Goal: Check status: Check status

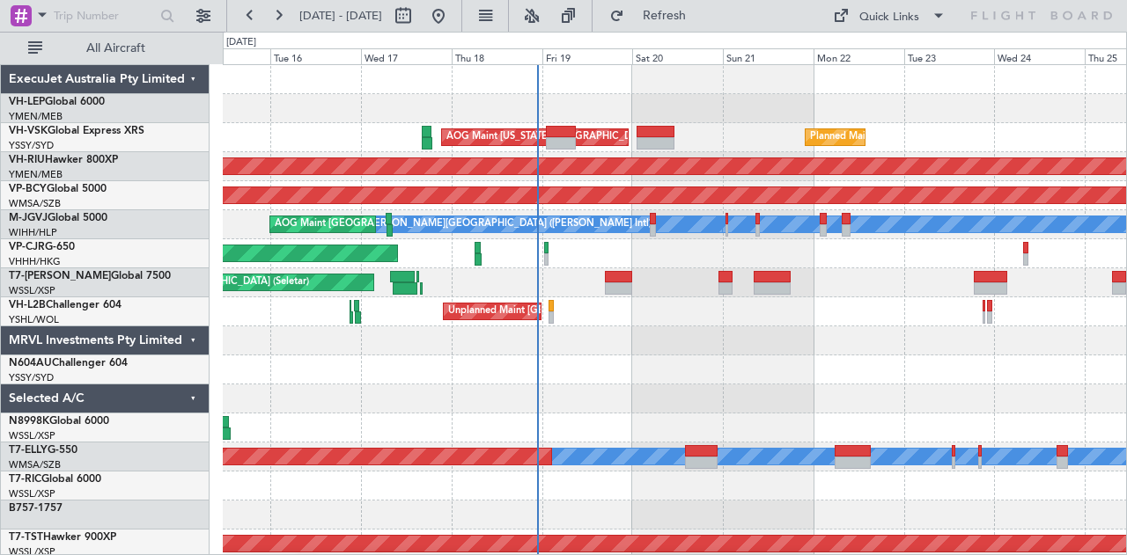
click at [354, 110] on div at bounding box center [675, 108] width 904 height 29
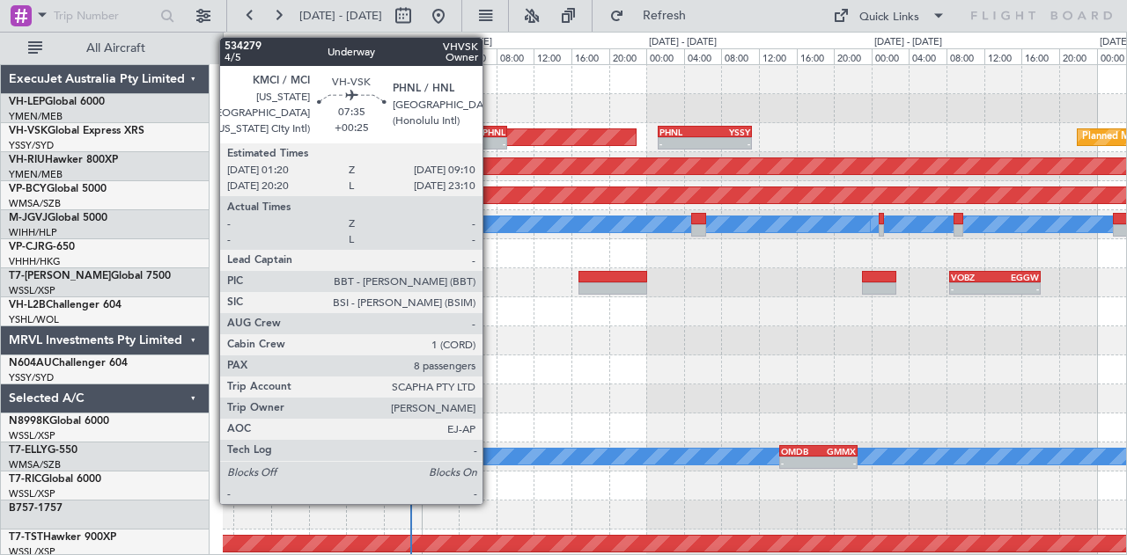
click at [491, 135] on div "PHNL" at bounding box center [487, 132] width 35 height 11
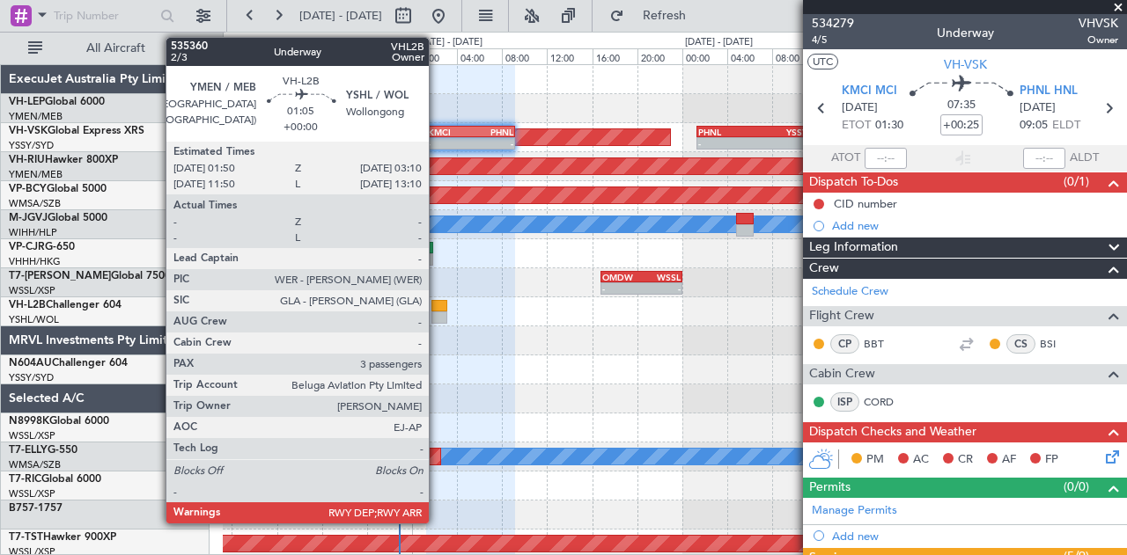
click at [437, 312] on div at bounding box center [439, 318] width 16 height 12
type input "3"
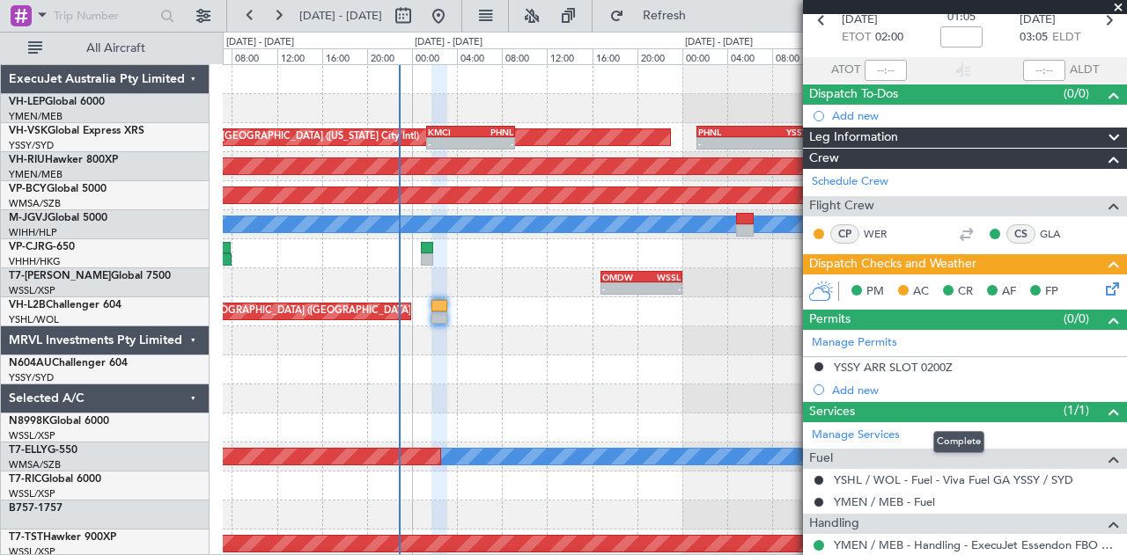
scroll to position [176, 0]
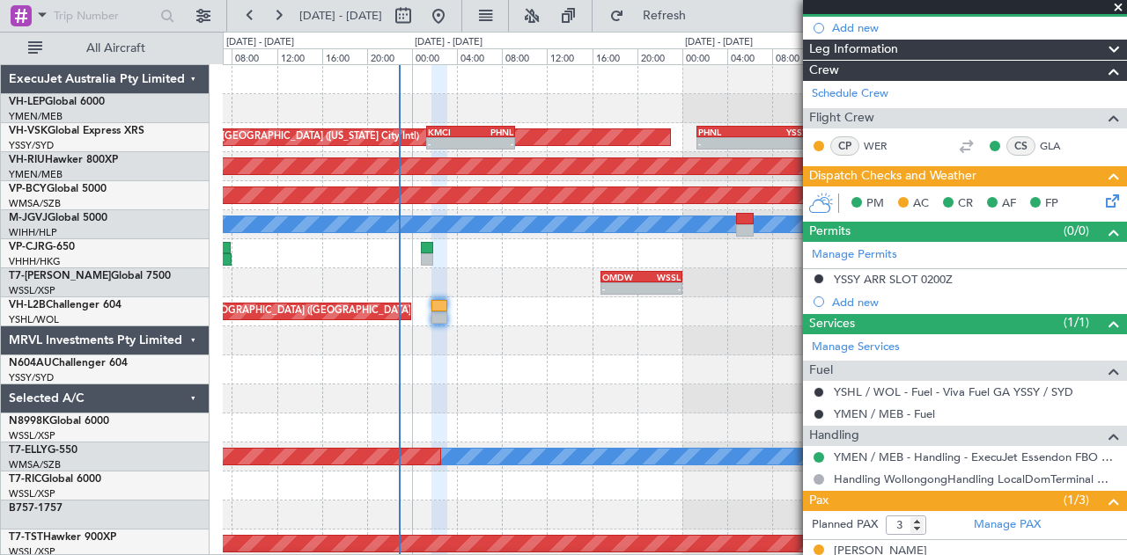
click at [1102, 198] on icon at bounding box center [1109, 198] width 14 height 14
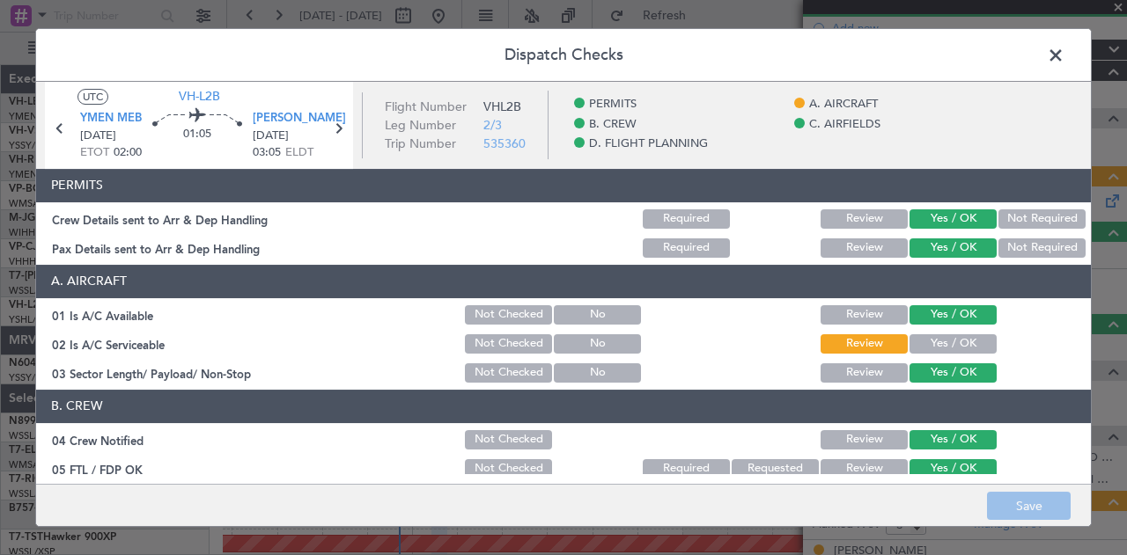
click at [1064, 52] on span at bounding box center [1064, 59] width 0 height 35
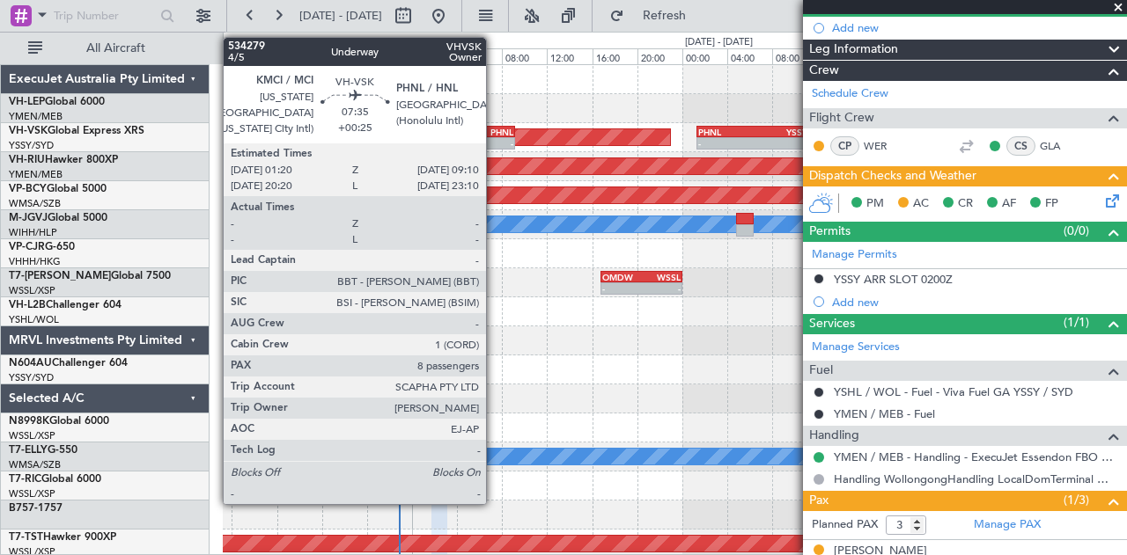
click at [495, 132] on div "PHNL" at bounding box center [491, 132] width 42 height 11
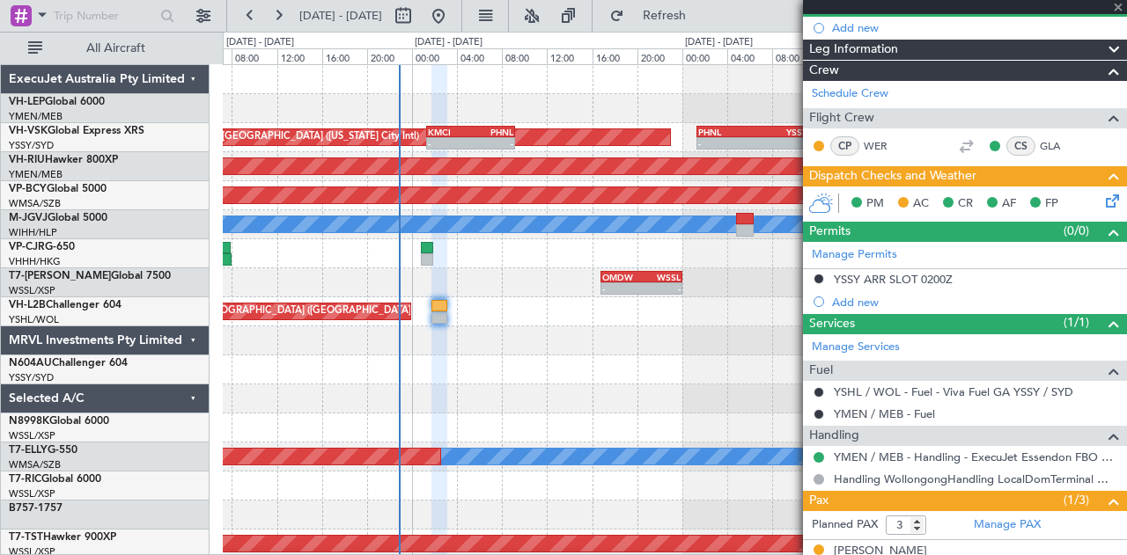
type input "+00:25"
type input "8"
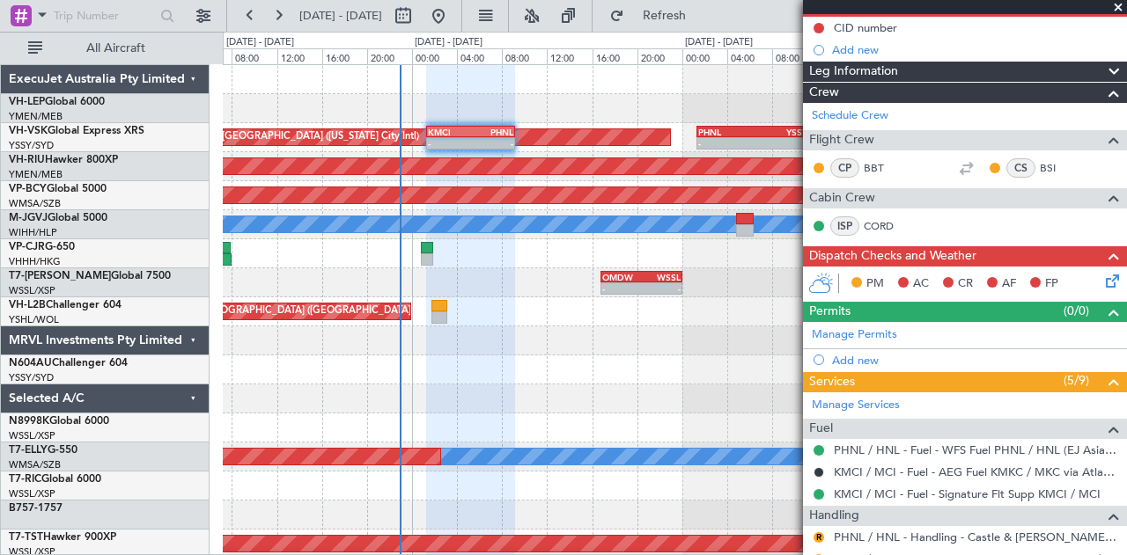
scroll to position [0, 0]
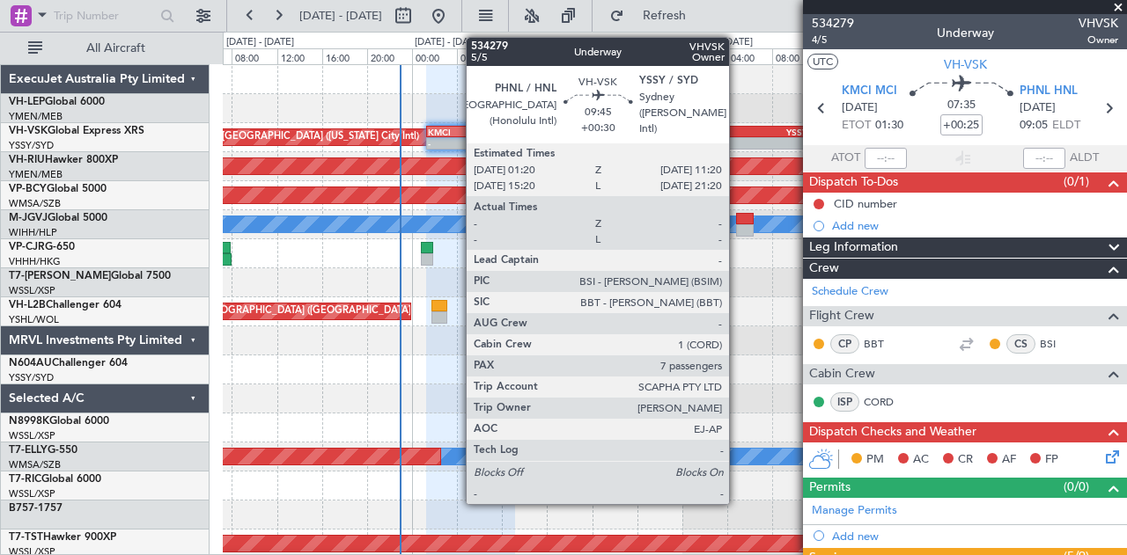
click at [738, 133] on div "PHNL" at bounding box center [725, 132] width 55 height 11
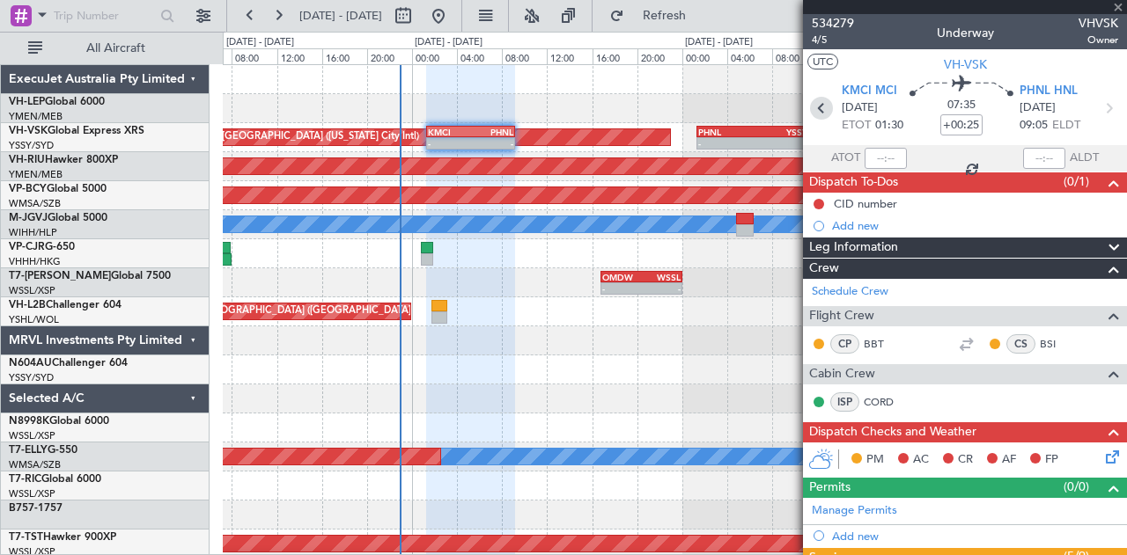
type input "+00:30"
type input "7"
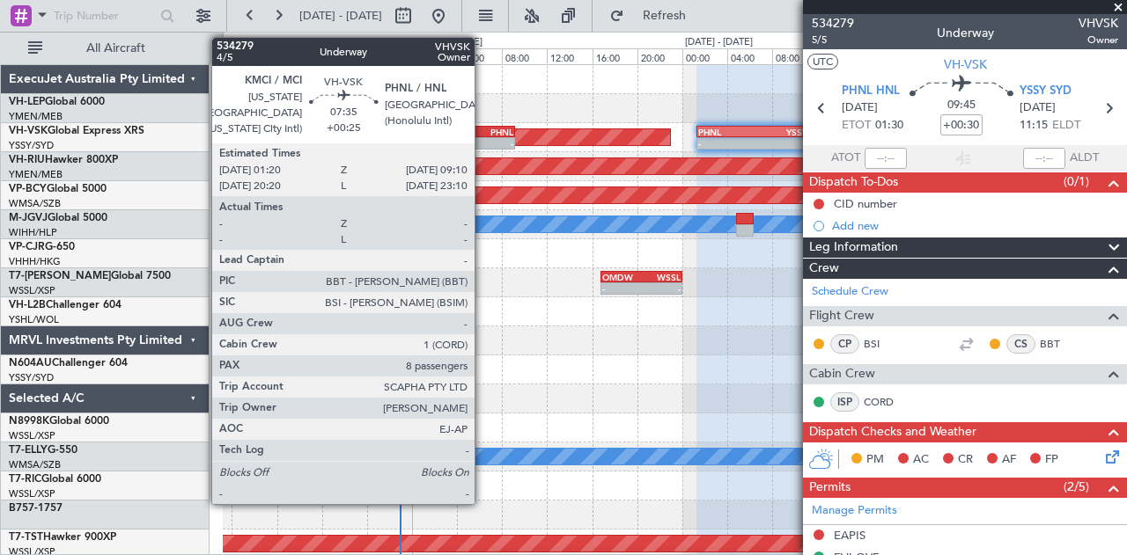
click at [483, 138] on div "-" at bounding box center [491, 143] width 42 height 11
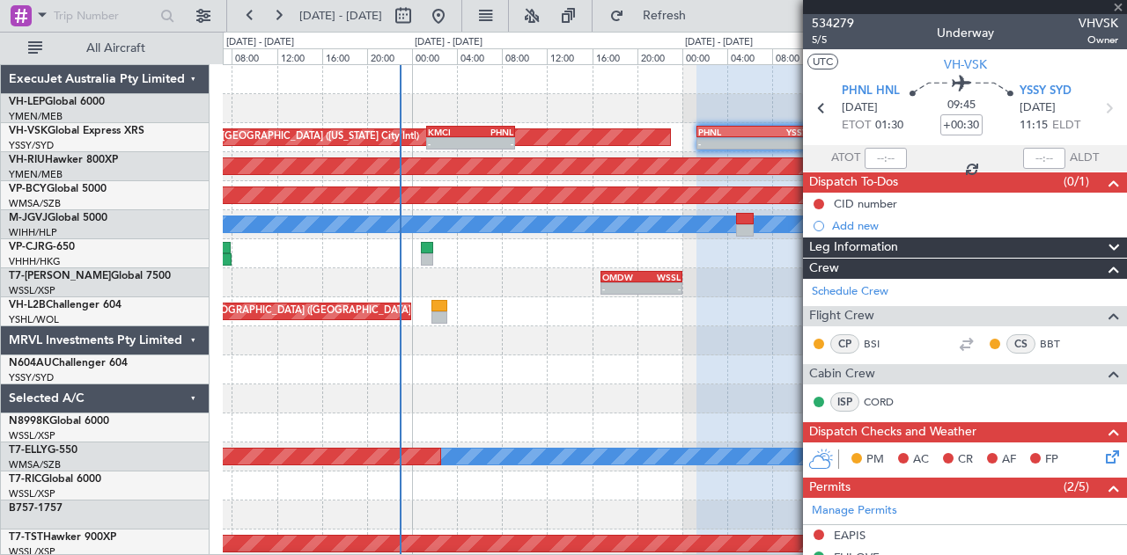
type input "+00:25"
type input "8"
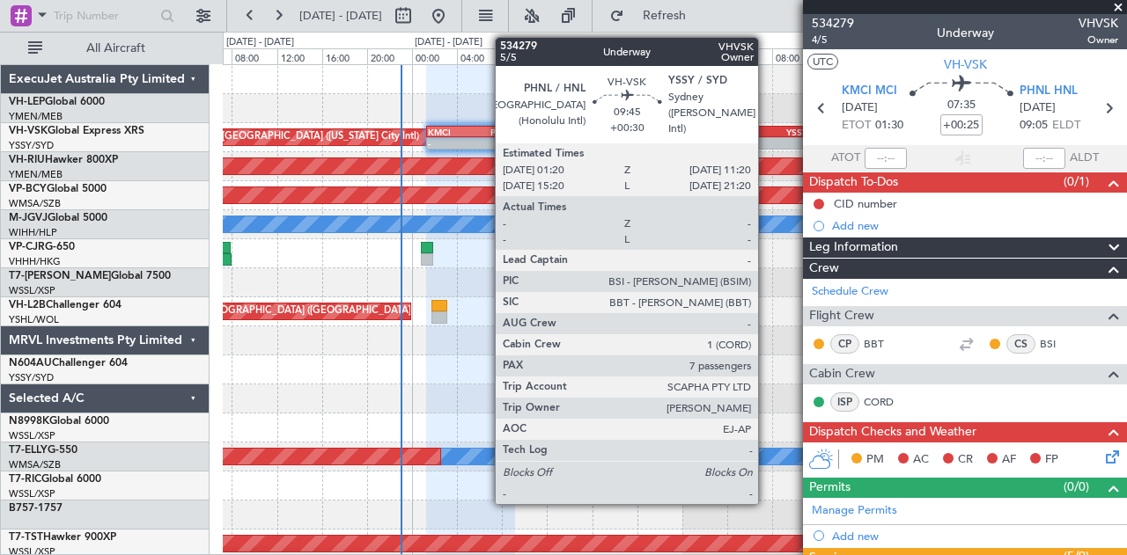
click at [767, 131] on div "YSSY" at bounding box center [780, 132] width 55 height 11
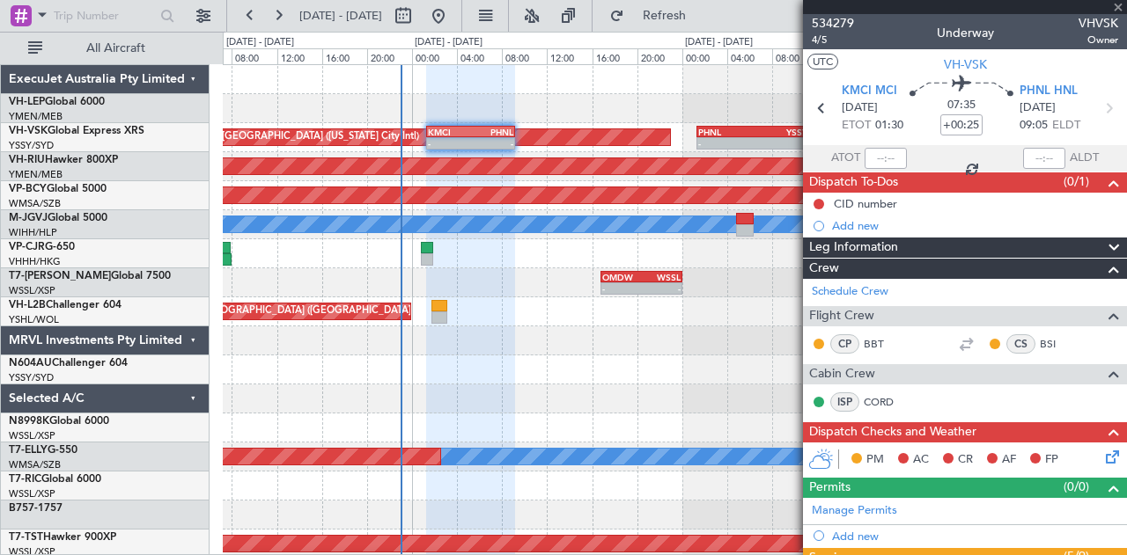
type input "+00:30"
type input "7"
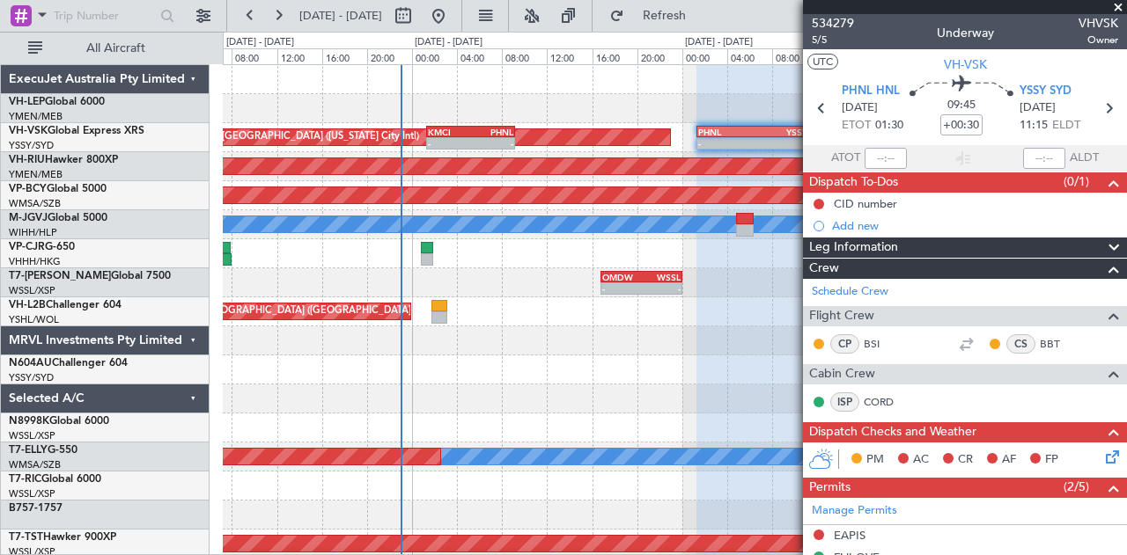
click at [597, 327] on div at bounding box center [675, 341] width 904 height 29
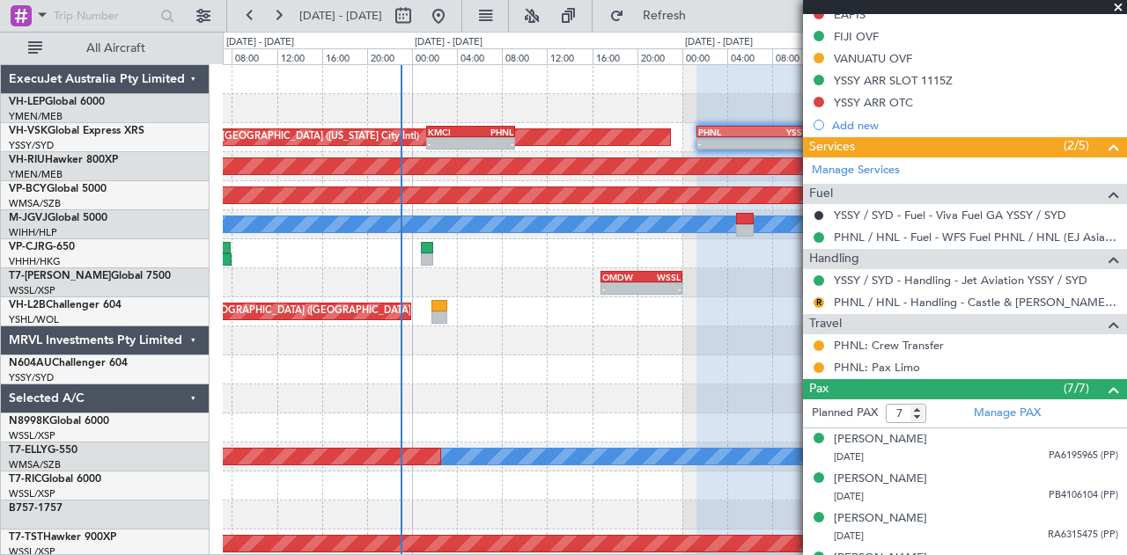
scroll to position [616, 0]
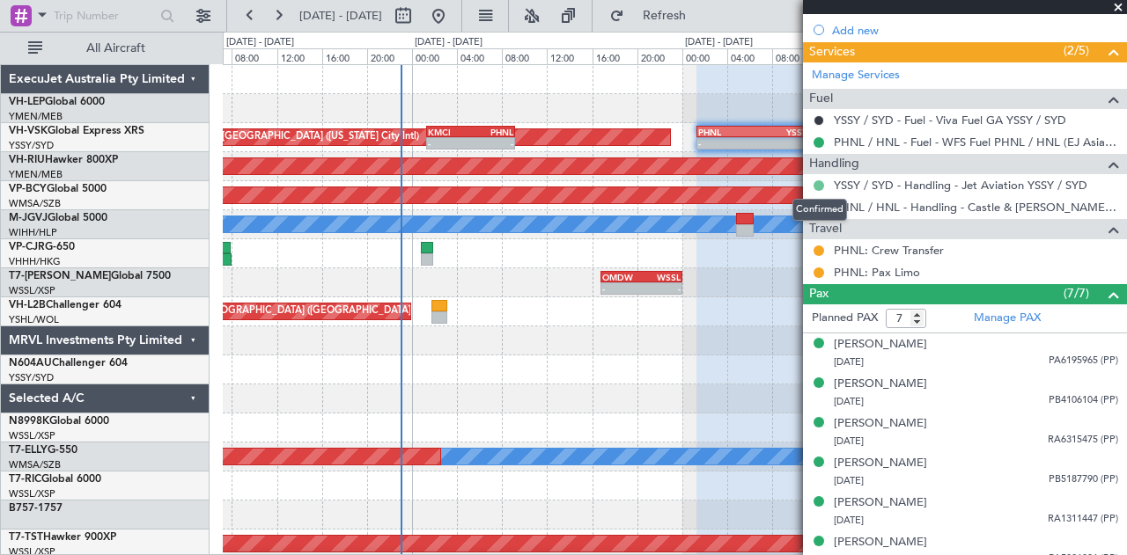
click at [819, 180] on button at bounding box center [818, 185] width 11 height 11
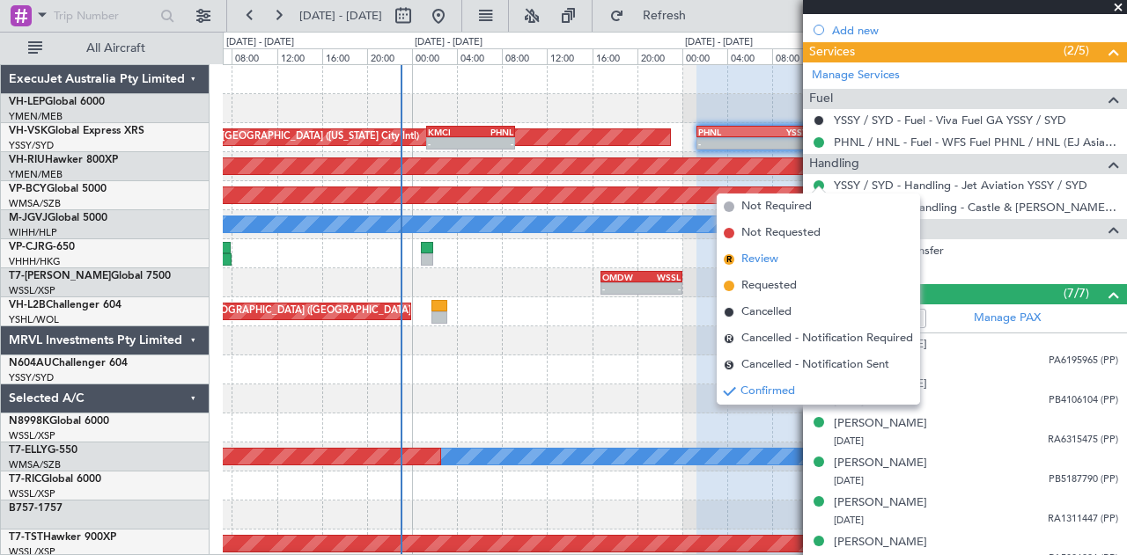
click at [755, 253] on span "Review" at bounding box center [759, 260] width 37 height 18
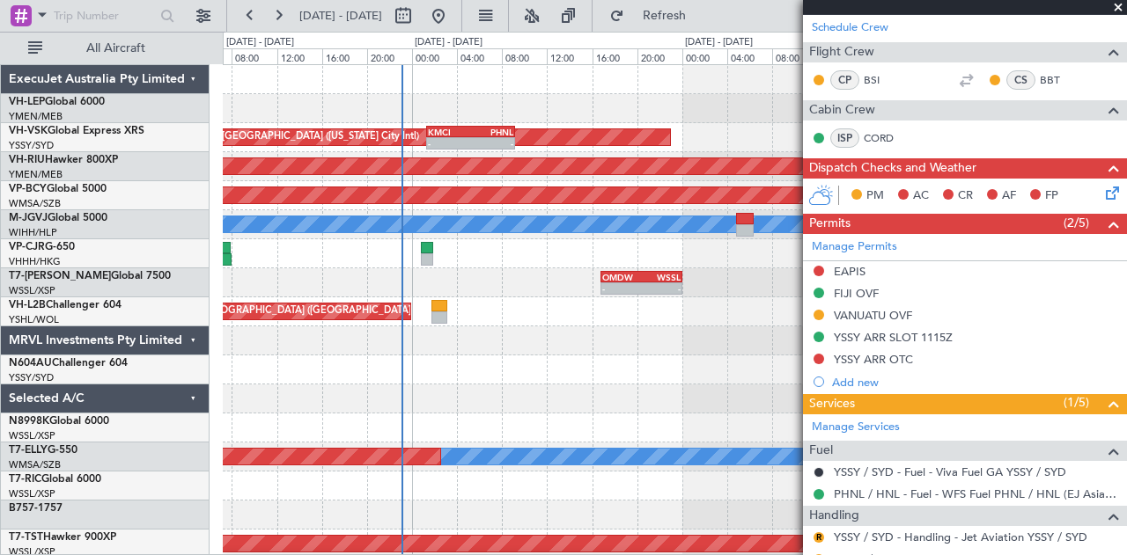
scroll to position [0, 0]
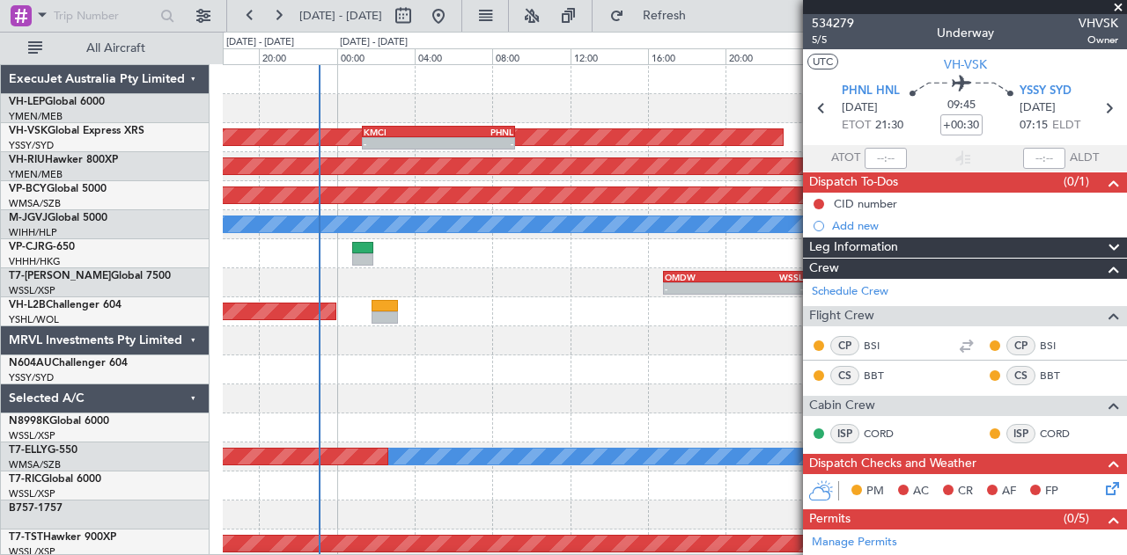
click at [455, 112] on div at bounding box center [675, 108] width 904 height 29
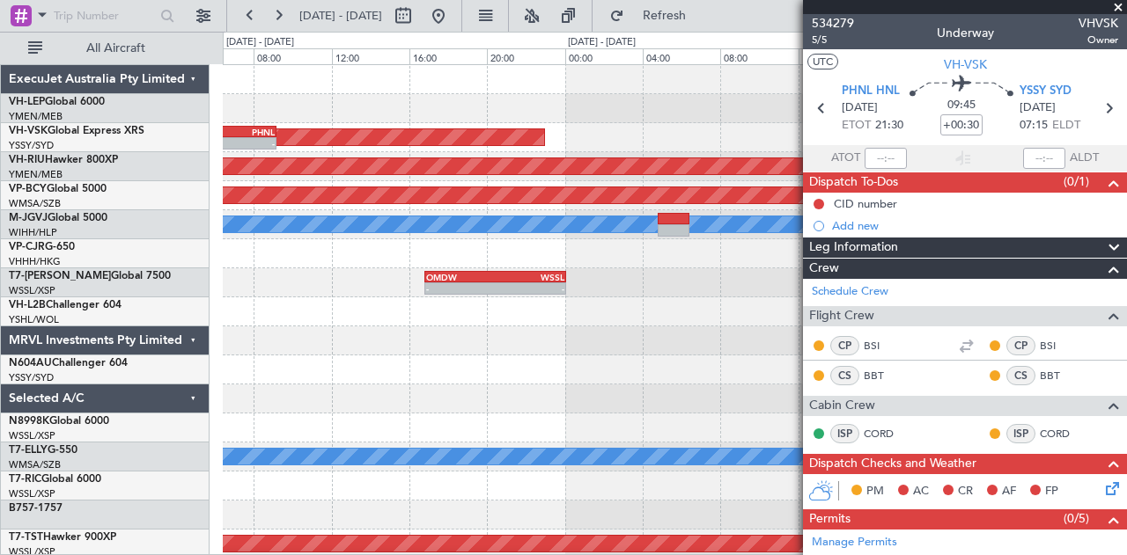
click at [303, 178] on div "AOG Maint [US_STATE][GEOGRAPHIC_DATA] ([US_STATE] City Intl) - - KMCI 01:20 Z P…" at bounding box center [675, 544] width 904 height 959
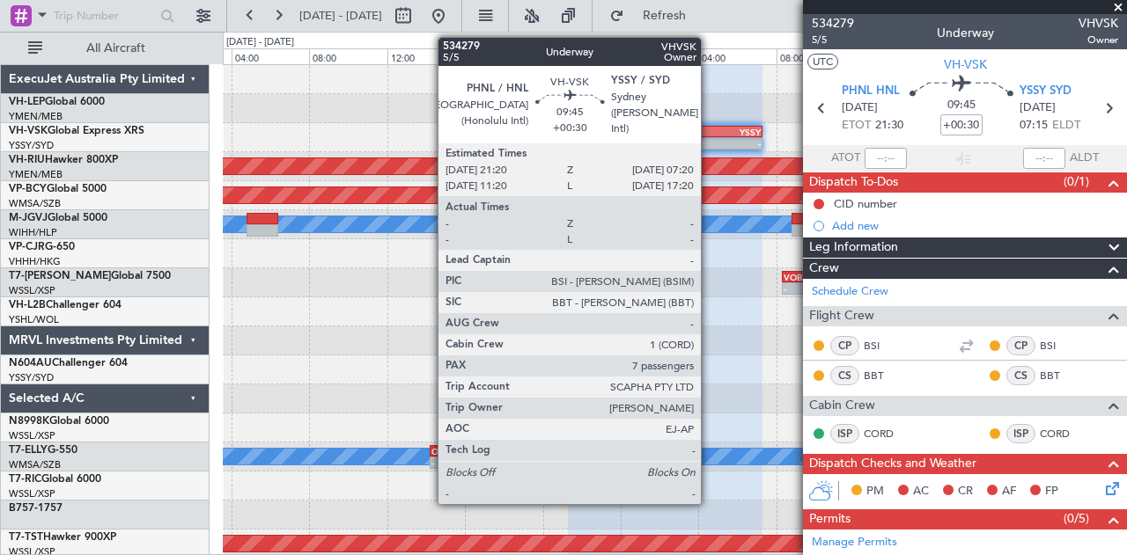
click at [709, 127] on div "YSSY" at bounding box center [713, 132] width 96 height 11
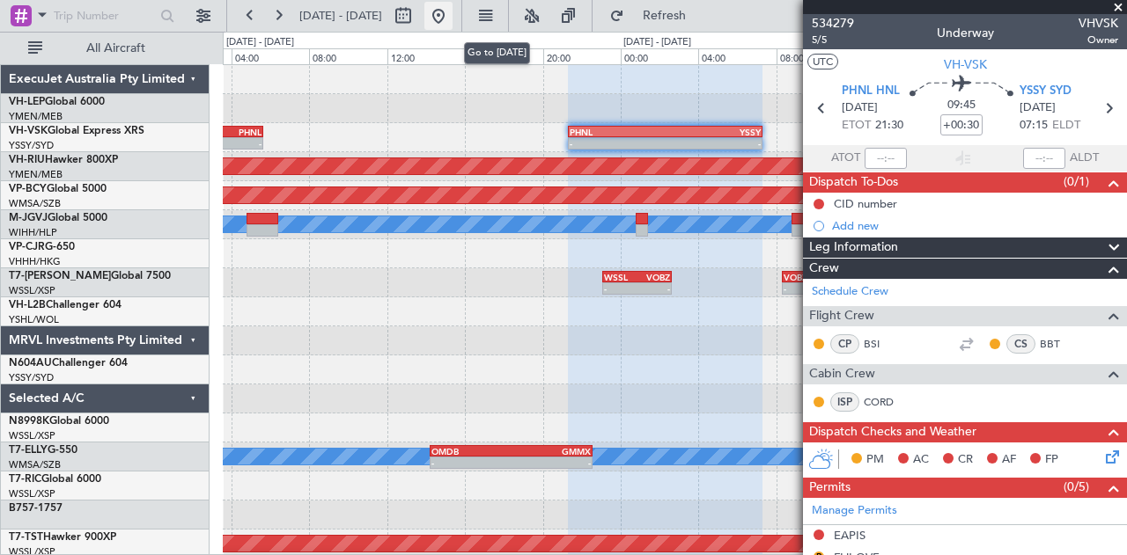
click at [452, 18] on button at bounding box center [438, 16] width 28 height 28
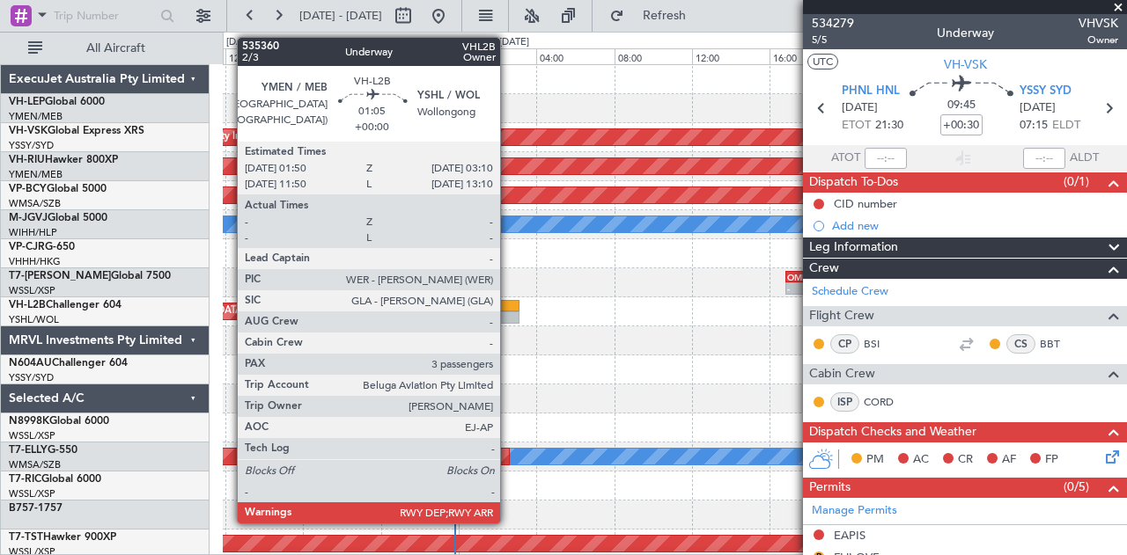
click at [509, 312] on div at bounding box center [507, 318] width 26 height 12
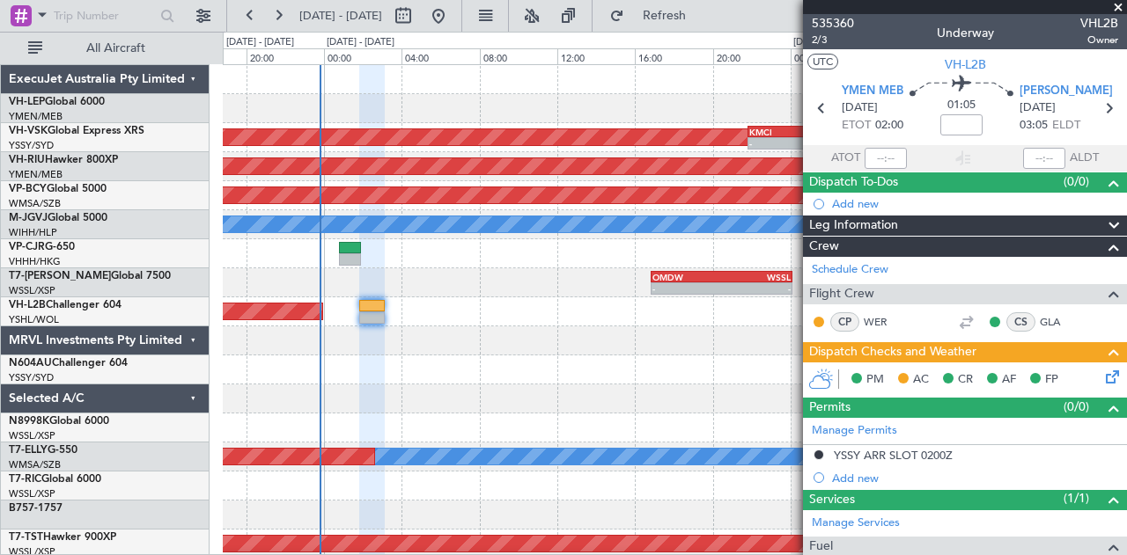
click at [459, 376] on div "AOG Maint [US_STATE][GEOGRAPHIC_DATA] ([US_STATE] City Intl) - - KMCI 21:50 Z P…" at bounding box center [675, 544] width 904 height 959
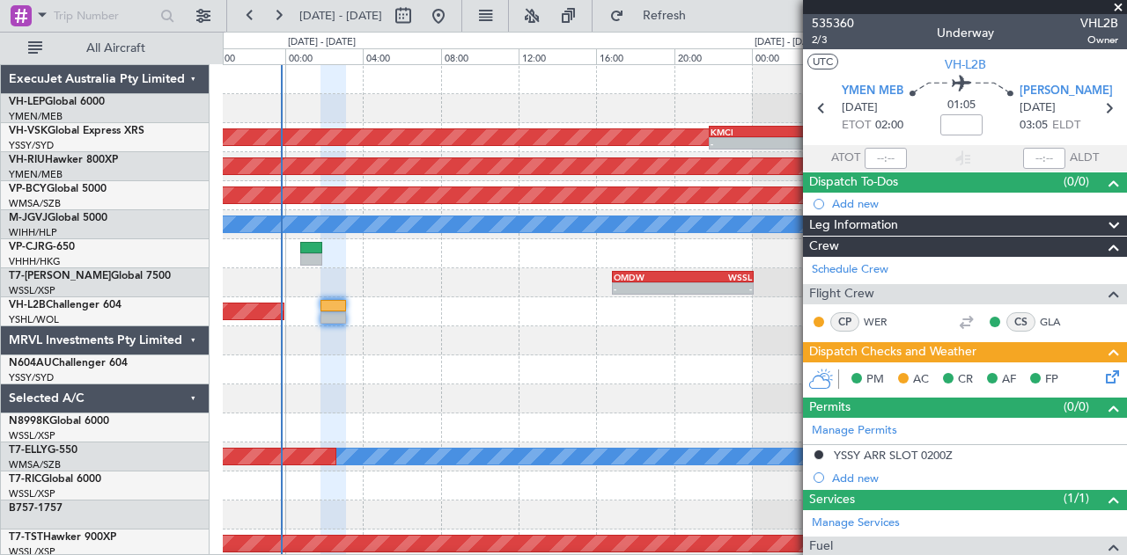
click at [650, 398] on div "AOG Maint [US_STATE][GEOGRAPHIC_DATA] ([US_STATE] City Intl) - - KMCI 21:50 Z P…" at bounding box center [675, 544] width 904 height 959
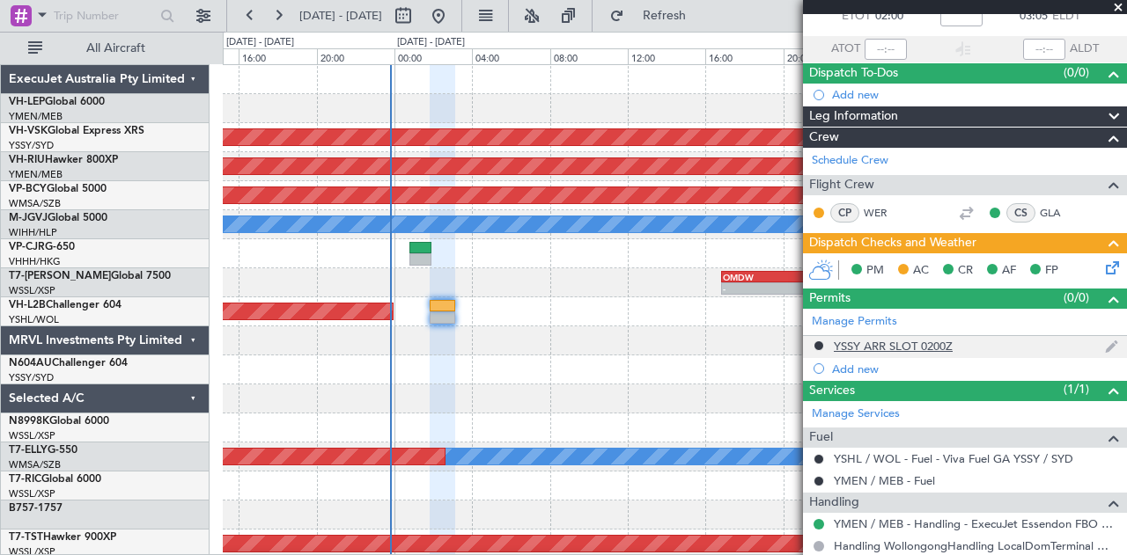
scroll to position [264, 0]
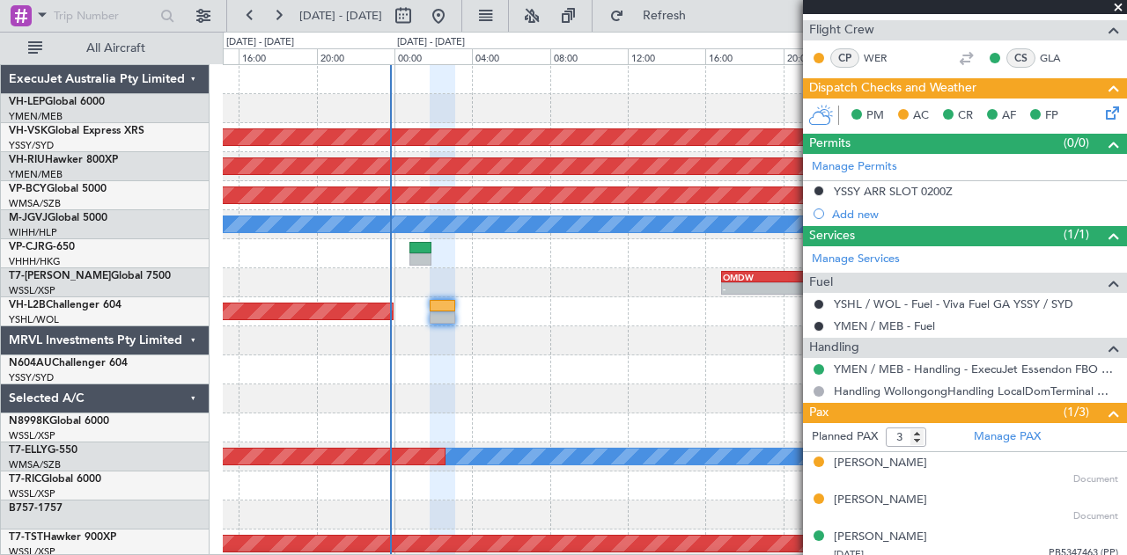
click at [1116, 4] on span at bounding box center [1118, 8] width 18 height 16
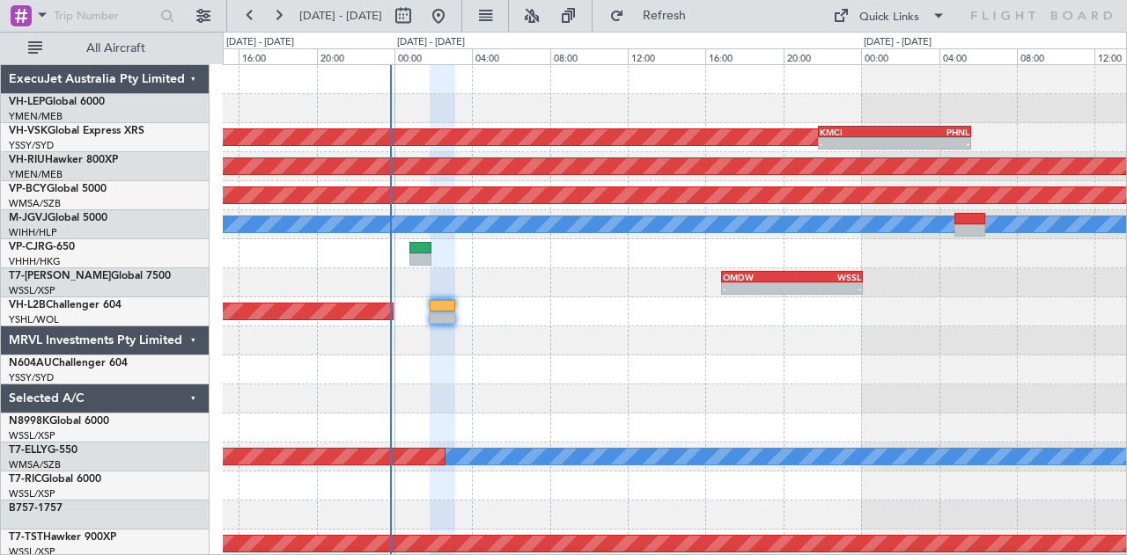
type input "0"
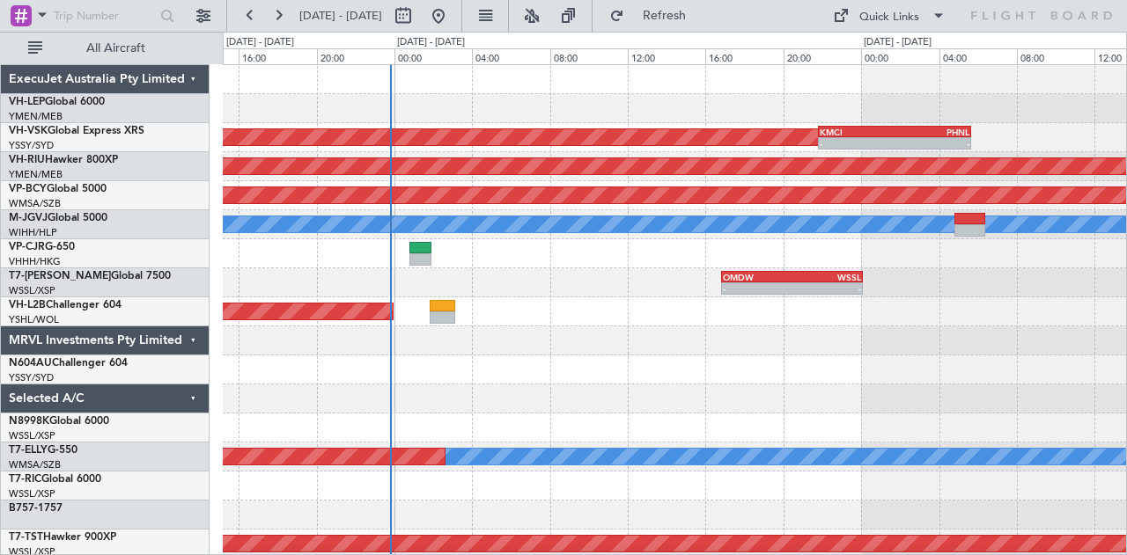
scroll to position [0, 0]
click at [425, 356] on div at bounding box center [675, 370] width 904 height 29
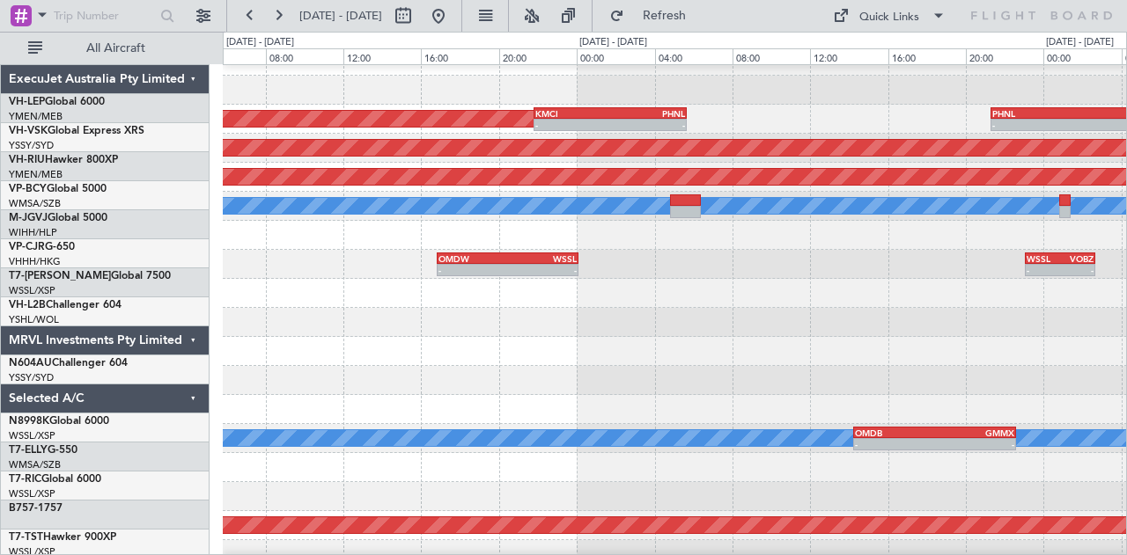
scroll to position [18, 0]
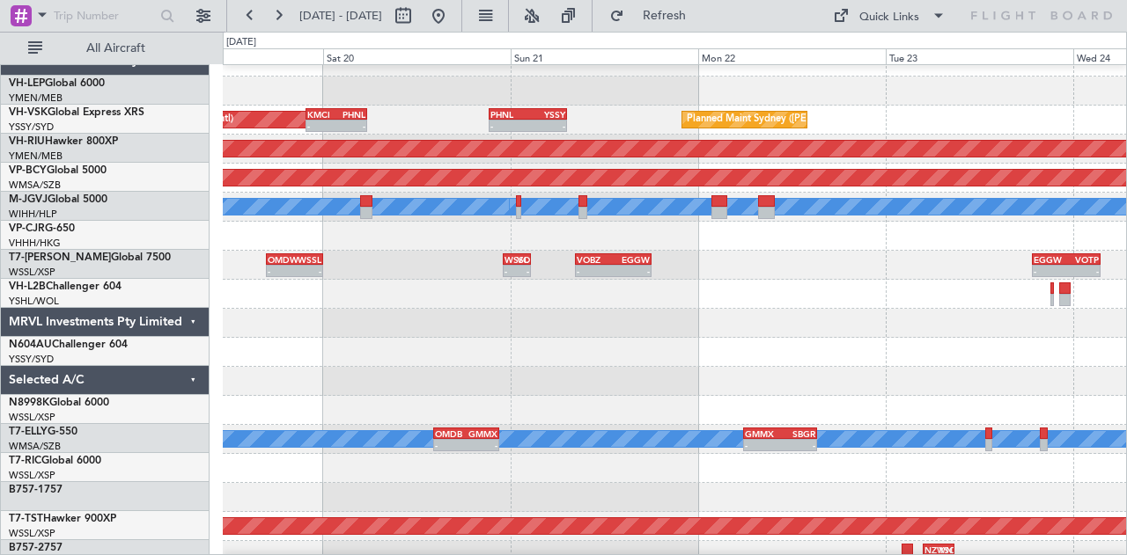
click at [447, 356] on div at bounding box center [675, 352] width 904 height 29
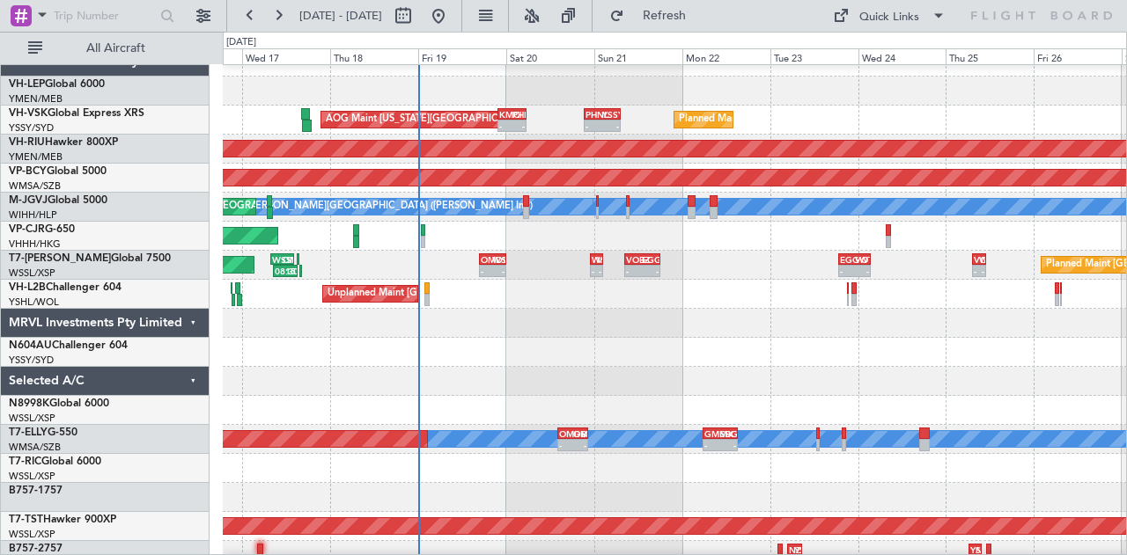
scroll to position [0, 0]
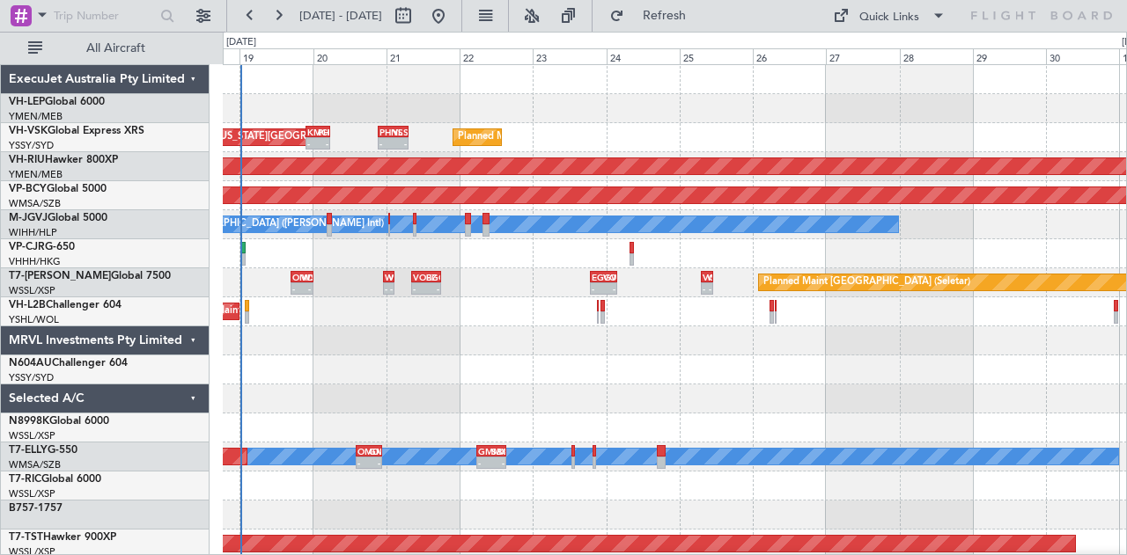
click at [436, 360] on div at bounding box center [675, 370] width 904 height 29
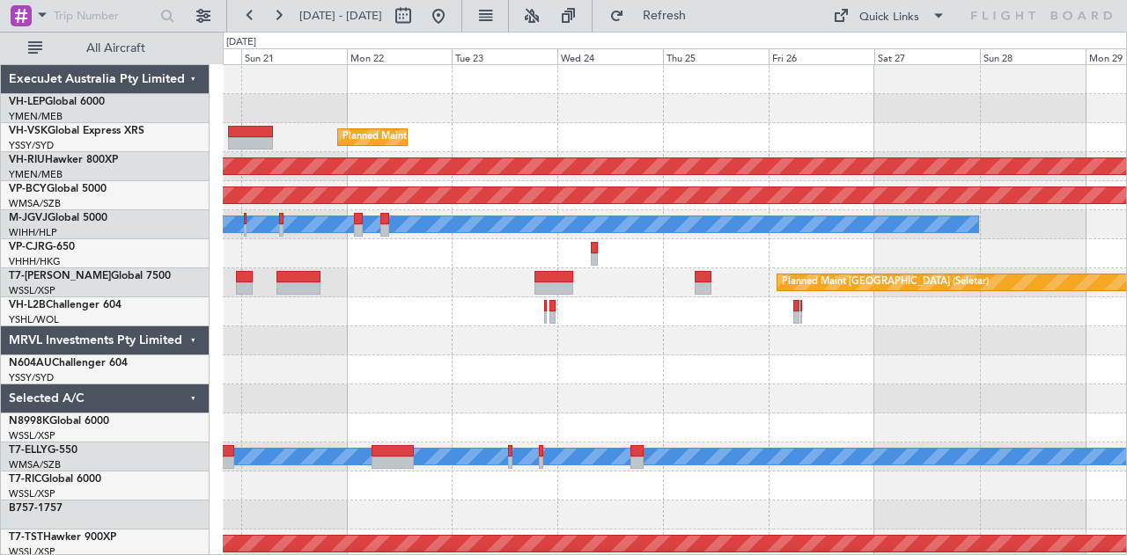
click at [657, 394] on div "Planned Maint Sydney ([PERSON_NAME] Intl) AOG Maint [US_STATE][GEOGRAPHIC_DATA]…" at bounding box center [675, 544] width 904 height 959
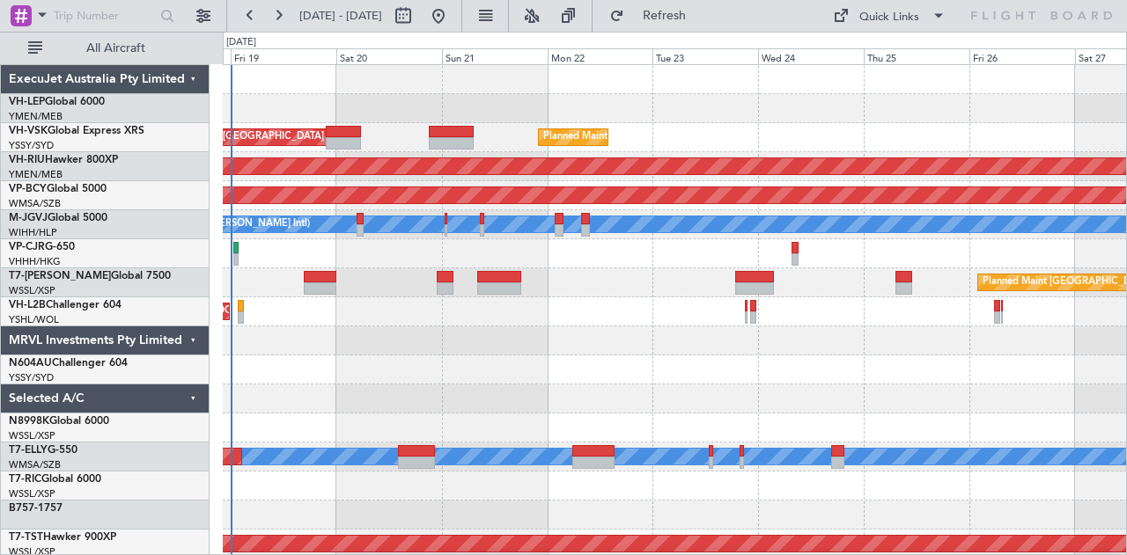
click at [610, 368] on div at bounding box center [675, 370] width 904 height 29
